Goal: Transaction & Acquisition: Book appointment/travel/reservation

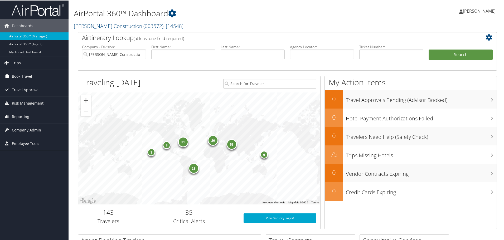
click at [23, 75] on span "Book Travel" at bounding box center [22, 75] width 20 height 13
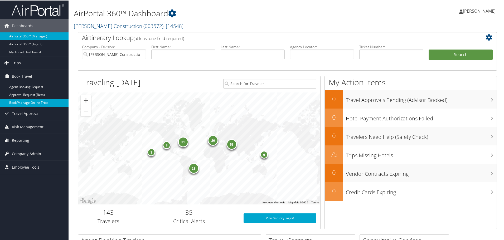
click at [23, 102] on link "Book/Manage Online Trips" at bounding box center [34, 102] width 69 height 8
